Goal: Task Accomplishment & Management: Manage account settings

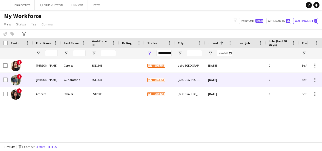
click at [189, 81] on div "[GEOGRAPHIC_DATA]" at bounding box center [190, 79] width 30 height 14
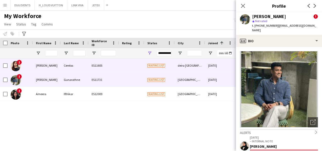
click at [211, 67] on div "[DATE]" at bounding box center [220, 65] width 30 height 14
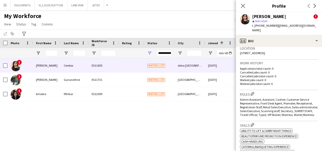
scroll to position [254, 0]
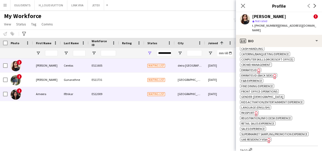
click at [227, 89] on div "[DATE]" at bounding box center [220, 94] width 30 height 14
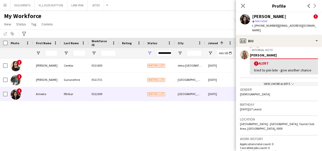
scroll to position [90, 0]
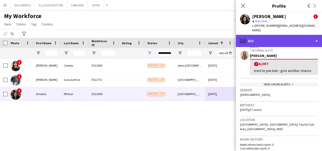
click at [285, 35] on div "profile Bio" at bounding box center [279, 41] width 86 height 12
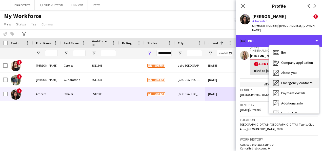
scroll to position [27, 0]
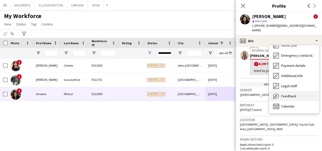
click at [291, 94] on span "Feedback" at bounding box center [289, 96] width 15 height 5
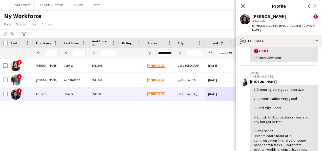
scroll to position [9, 0]
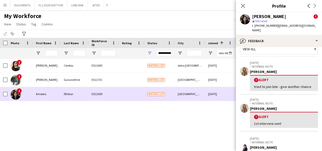
click at [229, 96] on div "[DATE]" at bounding box center [220, 94] width 30 height 14
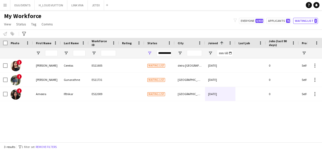
click at [163, 53] on div "**********" at bounding box center [164, 53] width 15 height 6
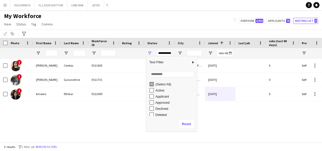
scroll to position [32, 0]
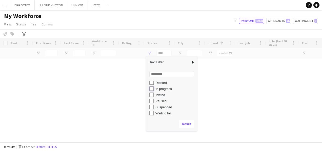
type input "**********"
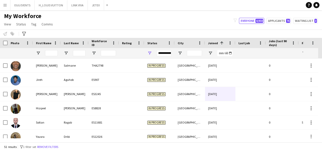
click at [146, 24] on div "My Workforce View Views Default view New view Update view Delete view Edit name…" at bounding box center [161, 20] width 322 height 17
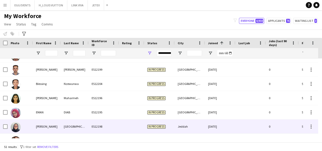
scroll to position [644, 0]
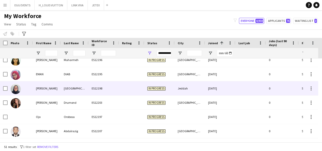
click at [145, 88] on div "In progress" at bounding box center [159, 88] width 30 height 14
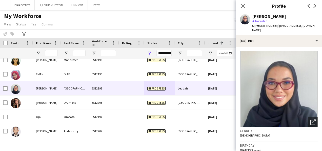
click at [287, 28] on div "[PERSON_NAME] star Not rated t. [PHONE_NUMBER] | [EMAIL_ADDRESS][DOMAIN_NAME]" at bounding box center [279, 23] width 86 height 23
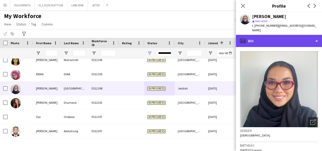
click at [287, 35] on div "profile Bio" at bounding box center [279, 41] width 86 height 12
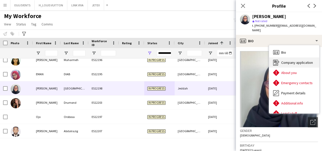
click at [282, 57] on div "Company application Company application" at bounding box center [294, 62] width 50 height 10
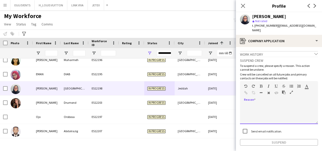
click at [264, 103] on div at bounding box center [279, 113] width 78 height 20
paste div
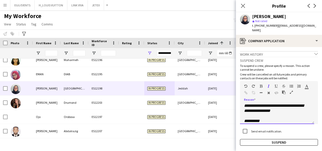
scroll to position [0, 0]
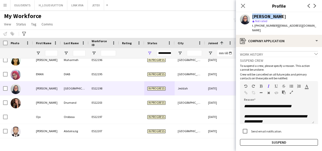
drag, startPoint x: 277, startPoint y: 17, endPoint x: 250, endPoint y: 14, distance: 27.0
click at [250, 14] on div "[PERSON_NAME] star Not rated t. [PHONE_NUMBER] | [EMAIL_ADDRESS][DOMAIN_NAME]" at bounding box center [279, 23] width 86 height 23
copy div "[PERSON_NAME]"
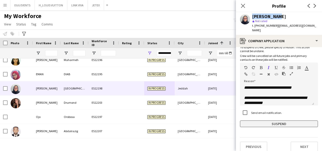
click at [253, 120] on button "Suspend" at bounding box center [279, 123] width 78 height 7
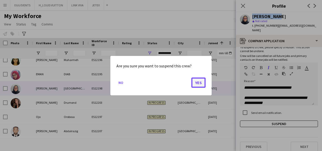
click at [198, 85] on button "Yes" at bounding box center [199, 82] width 14 height 10
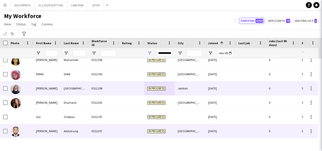
scroll to position [630, 0]
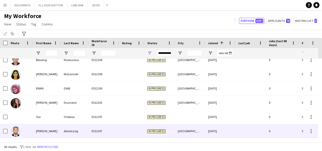
click at [188, 129] on div "[GEOGRAPHIC_DATA]" at bounding box center [190, 131] width 30 height 14
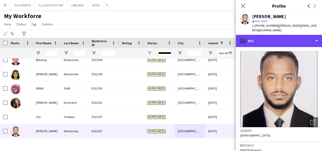
click at [279, 36] on div "profile Bio" at bounding box center [279, 41] width 86 height 12
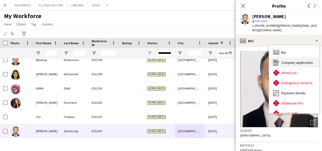
click at [276, 59] on icon "Company application" at bounding box center [276, 62] width 6 height 6
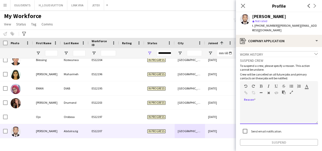
click at [259, 114] on div at bounding box center [279, 113] width 78 height 20
paste div
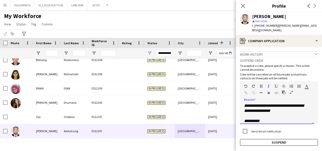
scroll to position [0, 0]
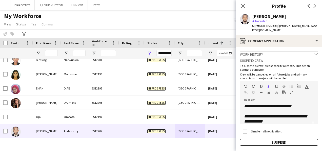
drag, startPoint x: 292, startPoint y: 12, endPoint x: 247, endPoint y: 16, distance: 44.5
click at [247, 16] on div "[PERSON_NAME] star Not rated t. [PHONE_NUMBER] | [PERSON_NAME][EMAIL_ADDRESS][D…" at bounding box center [279, 23] width 86 height 23
copy div "[PERSON_NAME]"
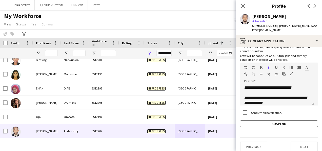
click at [249, 122] on app-crew-profile-application "**********" at bounding box center [279, 99] width 86 height 104
click at [258, 123] on app-crew-profile-application "**********" at bounding box center [279, 99] width 86 height 104
click at [253, 120] on button "Suspend" at bounding box center [279, 123] width 78 height 7
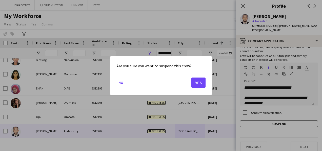
drag, startPoint x: 203, startPoint y: 88, endPoint x: 198, endPoint y: 80, distance: 9.1
click at [198, 80] on mat-dialog-actions "No Yes" at bounding box center [161, 84] width 89 height 22
click at [198, 80] on button "Yes" at bounding box center [199, 82] width 14 height 10
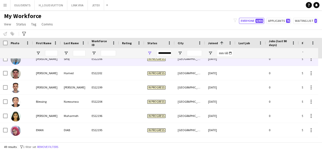
scroll to position [542, 0]
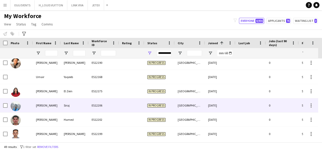
click at [191, 101] on div "[GEOGRAPHIC_DATA]" at bounding box center [190, 105] width 30 height 14
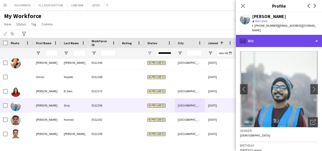
click at [271, 40] on div "profile Bio" at bounding box center [279, 41] width 86 height 12
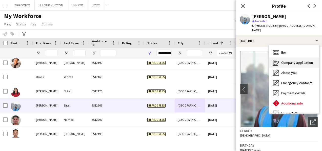
click at [275, 59] on icon "Company application" at bounding box center [276, 62] width 6 height 6
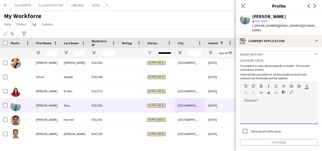
click at [260, 109] on div at bounding box center [279, 113] width 78 height 20
paste div
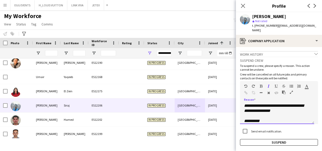
scroll to position [0, 0]
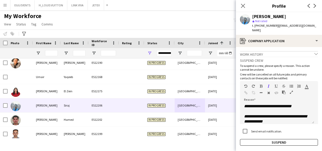
drag, startPoint x: 286, startPoint y: 18, endPoint x: 251, endPoint y: 16, distance: 34.3
click at [251, 16] on div "[PERSON_NAME] star Not rated t. [PHONE_NUMBER] | [EMAIL_ADDRESS][DOMAIN_NAME]" at bounding box center [279, 23] width 86 height 23
copy div "[PERSON_NAME]"
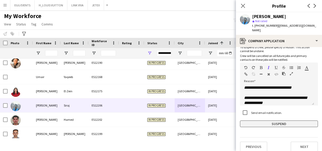
click at [243, 120] on button "Suspend" at bounding box center [279, 123] width 78 height 7
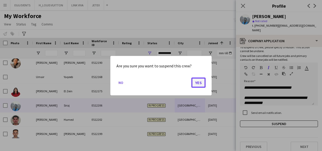
click at [201, 83] on button "Yes" at bounding box center [199, 82] width 14 height 10
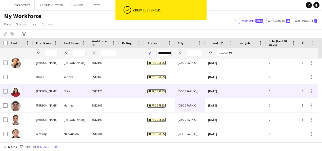
scroll to position [494, 0]
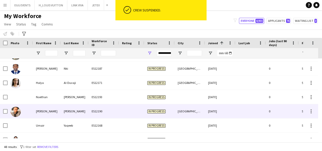
click at [199, 115] on div "[GEOGRAPHIC_DATA]" at bounding box center [190, 111] width 30 height 14
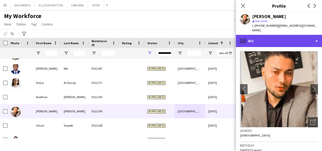
click at [288, 39] on div "profile Bio" at bounding box center [279, 41] width 86 height 12
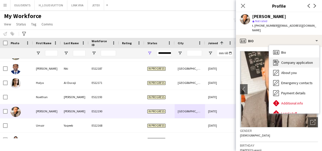
click at [276, 59] on icon "Company application" at bounding box center [276, 62] width 6 height 6
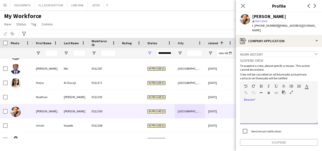
click at [276, 111] on div at bounding box center [279, 113] width 78 height 20
paste div
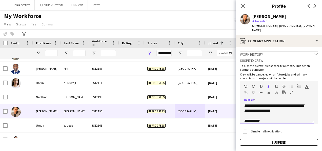
scroll to position [0, 0]
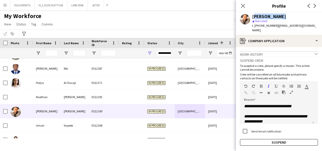
drag, startPoint x: 284, startPoint y: 14, endPoint x: 252, endPoint y: 16, distance: 32.0
click at [252, 16] on div "[PERSON_NAME] star Not rated t. [PHONE_NUMBER] | [EMAIL_ADDRESS][DOMAIN_NAME]" at bounding box center [279, 23] width 86 height 23
copy div "[PERSON_NAME]"
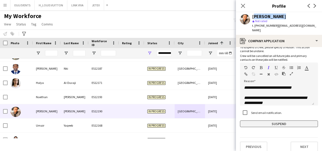
click at [246, 120] on button "Suspend" at bounding box center [279, 123] width 78 height 7
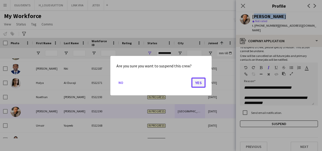
click at [193, 78] on button "Yes" at bounding box center [199, 82] width 14 height 10
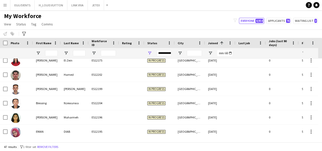
scroll to position [587, 0]
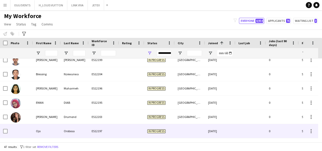
click at [204, 129] on div at bounding box center [190, 131] width 30 height 14
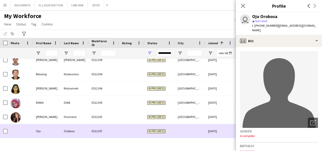
click at [204, 129] on div at bounding box center [190, 131] width 30 height 14
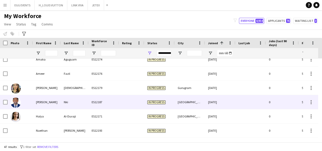
scroll to position [0, 0]
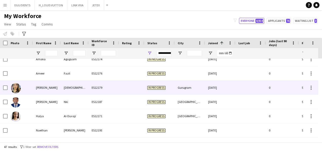
click at [221, 89] on div "[DATE]" at bounding box center [220, 87] width 30 height 14
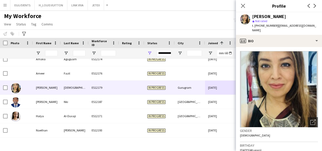
click at [281, 47] on app-crew-profile-bio "Open photos pop-in Gender [DEMOGRAPHIC_DATA] Birthday [DEMOGRAPHIC_DATA] (46 ye…" at bounding box center [279, 99] width 86 height 104
click at [286, 47] on app-crew-profile-bio "Open photos pop-in Gender [DEMOGRAPHIC_DATA] Birthday [DEMOGRAPHIC_DATA] (46 ye…" at bounding box center [279, 99] width 86 height 104
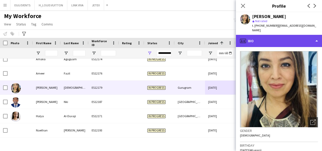
click at [291, 41] on div "profile Bio" at bounding box center [279, 41] width 86 height 12
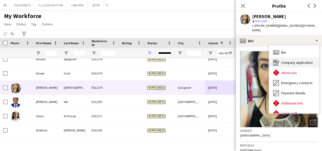
click at [283, 60] on span "Company application" at bounding box center [298, 62] width 32 height 5
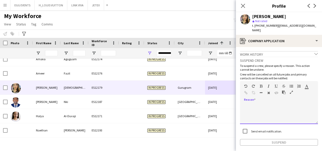
click at [267, 103] on div at bounding box center [279, 113] width 78 height 20
paste div
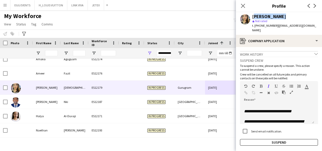
drag, startPoint x: 281, startPoint y: 15, endPoint x: 252, endPoint y: 16, distance: 28.9
click at [252, 16] on div "[PERSON_NAME] star Not rated t. [PHONE_NUMBER] | [EMAIL_ADDRESS][DOMAIN_NAME]" at bounding box center [279, 23] width 86 height 23
copy div "[PERSON_NAME]"
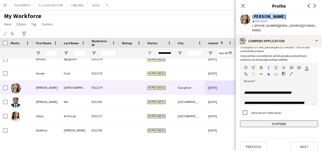
click at [243, 122] on button "Suspend" at bounding box center [279, 123] width 78 height 7
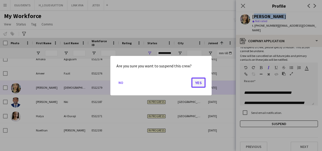
click at [197, 82] on button "Yes" at bounding box center [199, 82] width 14 height 10
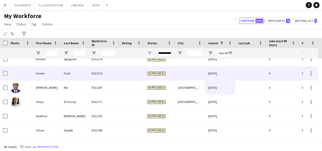
scroll to position [444, 0]
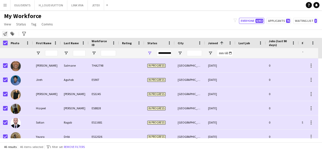
click at [5, 35] on icon at bounding box center [5, 34] width 4 height 4
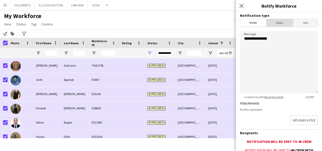
click at [276, 20] on span "Email" at bounding box center [280, 23] width 27 height 8
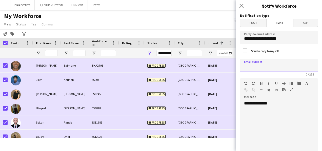
click at [257, 68] on input at bounding box center [279, 65] width 78 height 13
type input "**********"
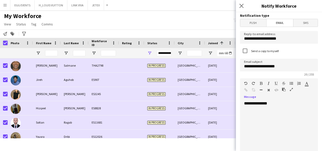
click at [282, 108] on div "**********" at bounding box center [277, 131] width 74 height 61
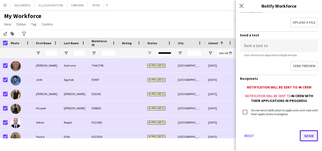
click at [304, 133] on button "Send" at bounding box center [309, 135] width 18 height 11
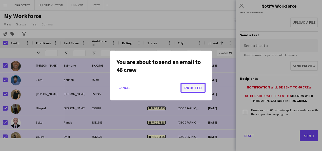
click at [194, 85] on button "Proceed" at bounding box center [193, 87] width 25 height 10
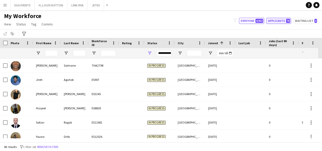
click at [281, 20] on button "Applicants 76" at bounding box center [279, 21] width 25 height 6
type input "**********"
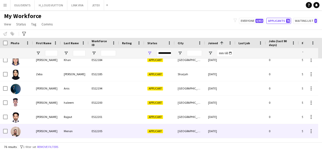
click at [206, 128] on div "[DATE]" at bounding box center [220, 131] width 30 height 14
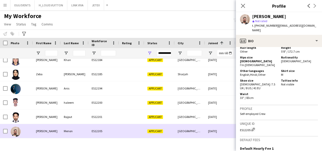
click at [203, 129] on div "[GEOGRAPHIC_DATA]" at bounding box center [190, 131] width 30 height 14
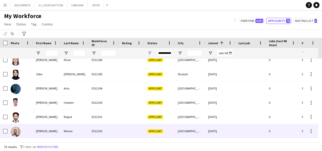
click at [226, 134] on div "[DATE]" at bounding box center [220, 131] width 30 height 14
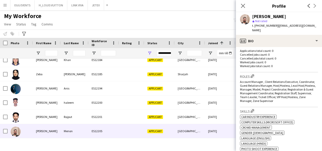
scroll to position [247, 0]
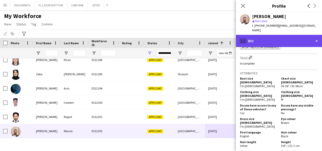
click at [283, 38] on div "profile Bio" at bounding box center [279, 41] width 86 height 12
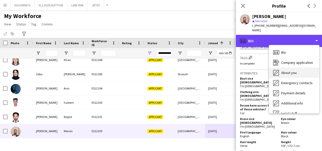
scroll to position [27, 0]
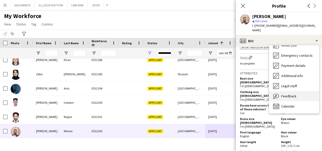
click at [281, 91] on div "Feedback Feedback" at bounding box center [294, 96] width 50 height 10
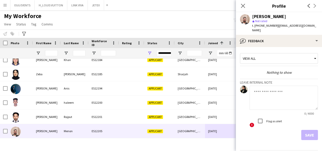
click at [276, 99] on textarea at bounding box center [284, 97] width 68 height 24
type textarea "**********"
click at [308, 129] on button "Save" at bounding box center [310, 134] width 17 height 10
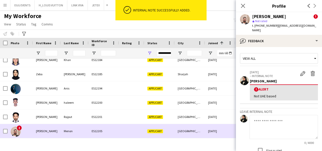
click at [229, 132] on div "[DATE]" at bounding box center [220, 131] width 30 height 14
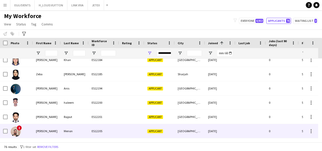
click at [229, 132] on div "[DATE]" at bounding box center [220, 131] width 30 height 14
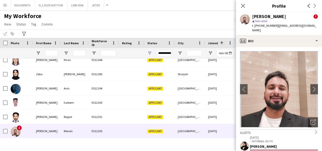
scroll to position [20, 0]
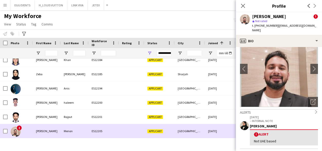
click at [226, 130] on div "[DATE]" at bounding box center [220, 131] width 30 height 14
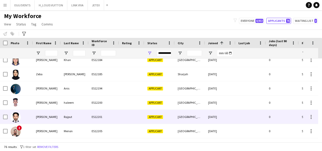
scroll to position [999, 0]
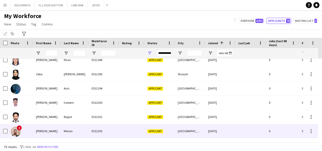
click at [227, 132] on div "[DATE]" at bounding box center [220, 131] width 30 height 14
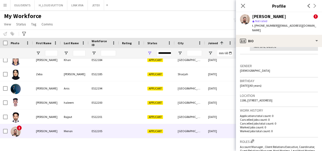
scroll to position [75, 0]
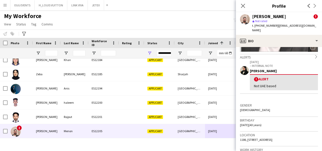
drag, startPoint x: 278, startPoint y: 99, endPoint x: 277, endPoint y: 106, distance: 7.1
click at [277, 106] on div "Gender [DEMOGRAPHIC_DATA]" at bounding box center [279, 109] width 78 height 15
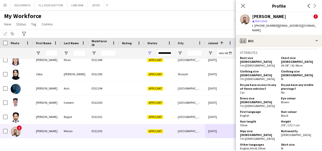
scroll to position [335, 0]
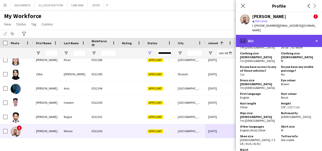
click at [296, 37] on div "profile Bio" at bounding box center [279, 41] width 86 height 12
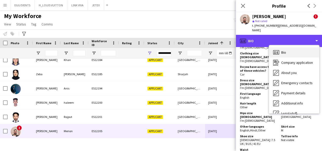
scroll to position [27, 0]
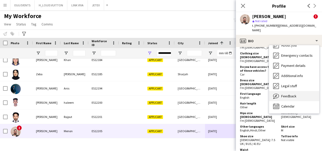
click at [281, 91] on div "Feedback Feedback" at bounding box center [294, 96] width 50 height 10
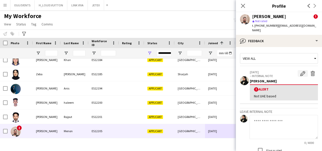
click at [299, 70] on button "Edit alert" at bounding box center [303, 73] width 10 height 7
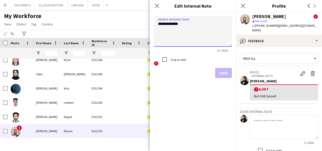
click at [204, 27] on textarea "**********" at bounding box center [193, 31] width 78 height 30
type textarea "**********"
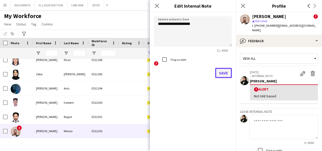
click at [222, 75] on button "Save" at bounding box center [223, 73] width 17 height 10
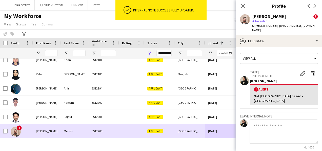
click at [193, 127] on div "[GEOGRAPHIC_DATA]" at bounding box center [190, 131] width 30 height 14
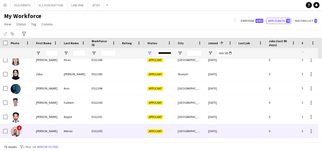
click at [178, 130] on div "[GEOGRAPHIC_DATA]" at bounding box center [190, 131] width 30 height 14
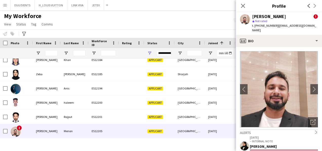
scroll to position [28, 0]
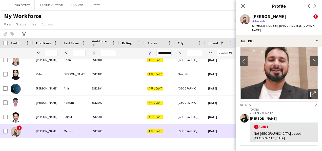
click at [208, 130] on div "[DATE]" at bounding box center [220, 131] width 30 height 14
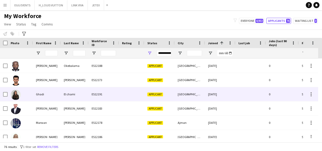
scroll to position [814, 0]
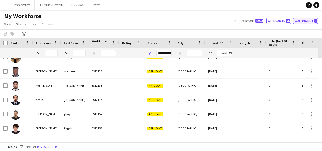
click at [303, 18] on button "Waiting list 3" at bounding box center [305, 21] width 25 height 6
type input "**********"
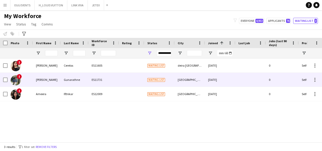
click at [190, 81] on div "[GEOGRAPHIC_DATA]" at bounding box center [190, 79] width 30 height 14
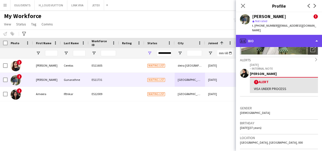
click at [298, 41] on div "profile Bio" at bounding box center [279, 41] width 86 height 12
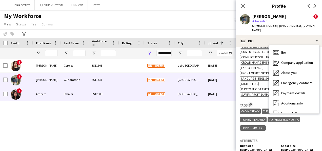
click at [201, 95] on div "[GEOGRAPHIC_DATA]" at bounding box center [190, 94] width 30 height 14
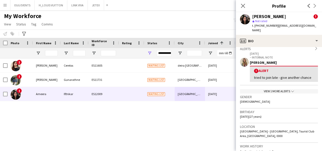
click at [272, 89] on div "View 1 more alerts chevron-down" at bounding box center [279, 91] width 78 height 4
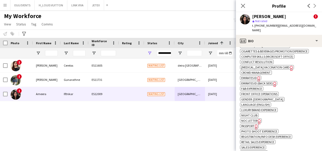
click at [254, 76] on span "Emirates ID" at bounding box center [249, 78] width 16 height 4
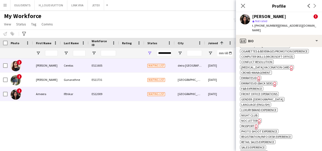
click at [162, 70] on div "Waiting list" at bounding box center [159, 65] width 30 height 14
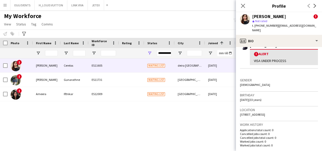
scroll to position [42, 0]
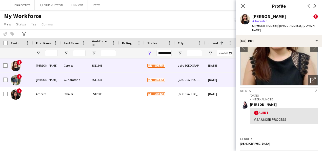
click at [211, 79] on div "[DATE]" at bounding box center [220, 79] width 30 height 14
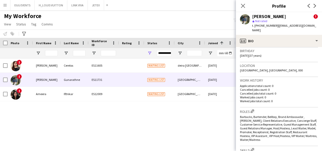
scroll to position [232, 0]
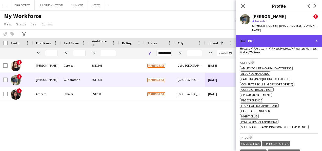
click at [292, 41] on div "profile Bio" at bounding box center [279, 41] width 86 height 12
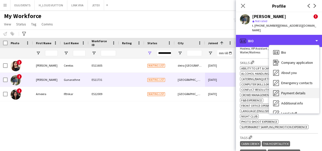
scroll to position [27, 0]
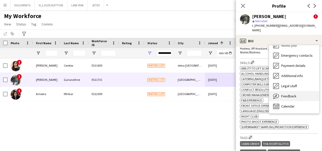
click at [290, 94] on span "Feedback" at bounding box center [289, 96] width 15 height 5
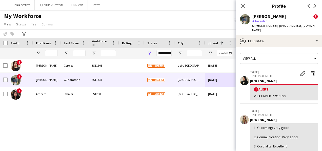
scroll to position [175, 0]
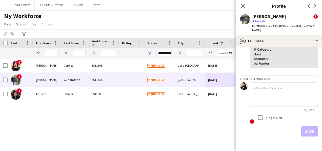
click at [287, 89] on textarea at bounding box center [284, 94] width 68 height 24
type textarea "**********"
click at [309, 122] on app-crew-profile-feedback-tab "**********" at bounding box center [279, 99] width 86 height 104
click at [302, 126] on button "Save" at bounding box center [310, 131] width 17 height 10
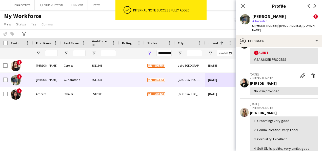
scroll to position [0, 0]
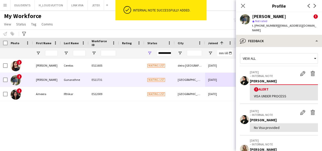
drag, startPoint x: 297, startPoint y: 47, endPoint x: 294, endPoint y: 41, distance: 6.5
click at [294, 41] on div "bubble-pencil Feedback Bio Bio Company application Company application About yo…" at bounding box center [279, 93] width 86 height 116
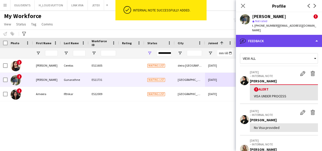
click at [294, 41] on div "bubble-pencil Feedback" at bounding box center [279, 41] width 86 height 12
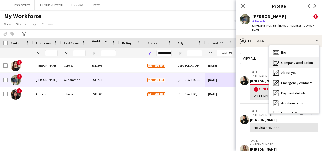
click at [282, 62] on div "Company application Company application" at bounding box center [294, 62] width 50 height 10
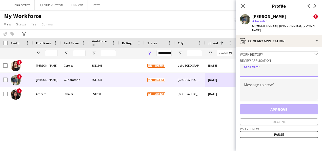
drag, startPoint x: 272, startPoint y: 64, endPoint x: 254, endPoint y: 82, distance: 25.3
click at [254, 82] on div "Review Application Send from Message to crew Approve Decline" at bounding box center [279, 91] width 78 height 68
type input "**********"
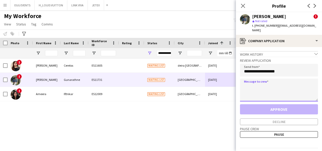
click at [254, 82] on textarea at bounding box center [279, 89] width 78 height 23
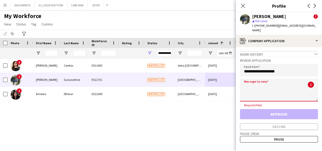
paste textarea "**********"
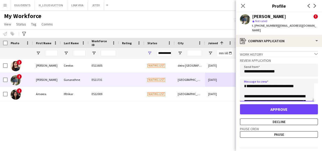
type textarea "**********"
drag, startPoint x: 305, startPoint y: 16, endPoint x: 247, endPoint y: 16, distance: 58.3
click at [247, 16] on div "[PERSON_NAME] ! star Not rated t. [PHONE_NUMBER] | [EMAIL_ADDRESS][DOMAIN_NAME]" at bounding box center [279, 23] width 86 height 23
copy div "[PERSON_NAME]"
click at [260, 118] on button "Decline" at bounding box center [279, 121] width 78 height 7
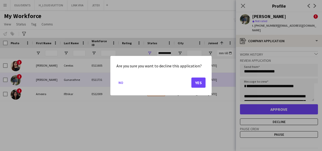
drag, startPoint x: 207, startPoint y: 89, endPoint x: 201, endPoint y: 85, distance: 6.9
click at [201, 85] on div "Are you sure you want to decline this application? No Yes" at bounding box center [160, 75] width 101 height 39
click at [201, 85] on button "Yes" at bounding box center [199, 82] width 14 height 10
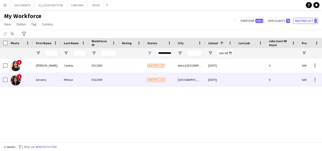
click at [238, 84] on div at bounding box center [251, 79] width 30 height 14
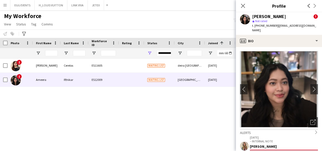
scroll to position [90, 0]
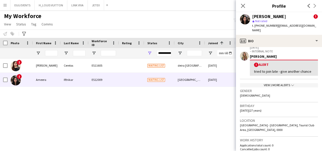
click at [273, 83] on div "View 1 more alerts chevron-down" at bounding box center [279, 85] width 78 height 4
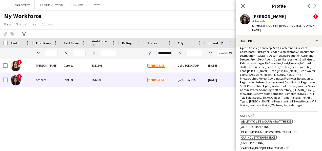
scroll to position [340, 0]
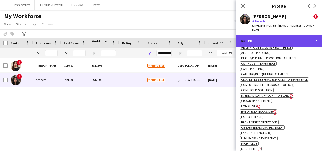
click at [290, 35] on div "profile Bio" at bounding box center [279, 41] width 86 height 12
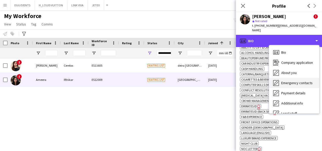
scroll to position [27, 0]
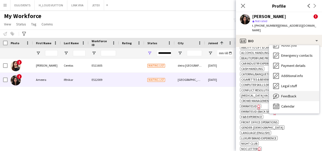
click at [277, 94] on icon at bounding box center [276, 95] width 2 height 2
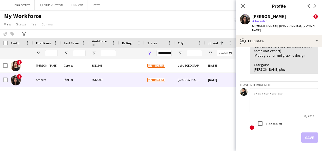
scroll to position [192, 0]
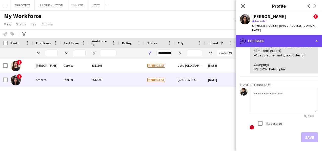
click at [303, 35] on div "bubble-pencil Feedback" at bounding box center [279, 41] width 86 height 12
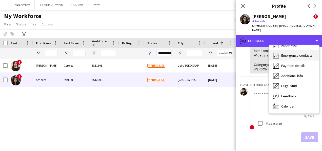
scroll to position [0, 0]
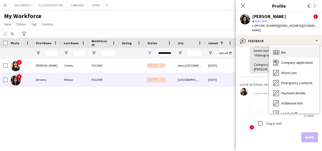
click at [275, 49] on icon "Bio" at bounding box center [276, 52] width 6 height 6
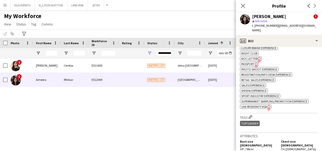
scroll to position [393, 0]
click at [250, 104] on span "UAE Residency Visa" at bounding box center [254, 106] width 26 height 4
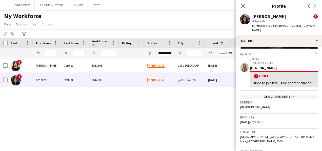
scroll to position [78, 0]
click at [280, 94] on div "View 1 more alerts chevron-down" at bounding box center [279, 96] width 78 height 4
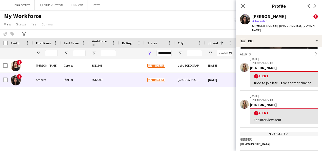
click at [284, 80] on div "tried to join late - give another chance" at bounding box center [284, 82] width 60 height 5
click at [244, 7] on icon at bounding box center [243, 5] width 5 height 5
